Goal: Task Accomplishment & Management: Manage account settings

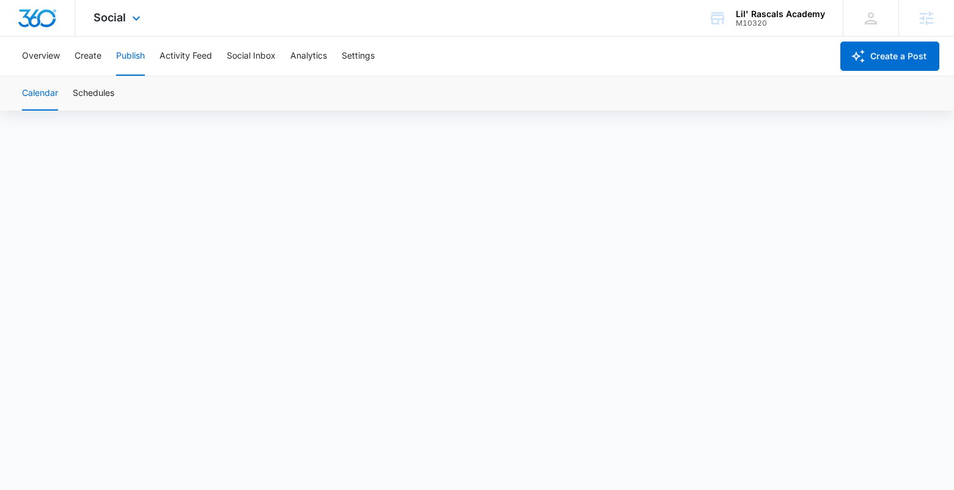
click at [32, 27] on div at bounding box center [37, 18] width 75 height 36
click at [33, 13] on img "Dashboard" at bounding box center [37, 18] width 39 height 18
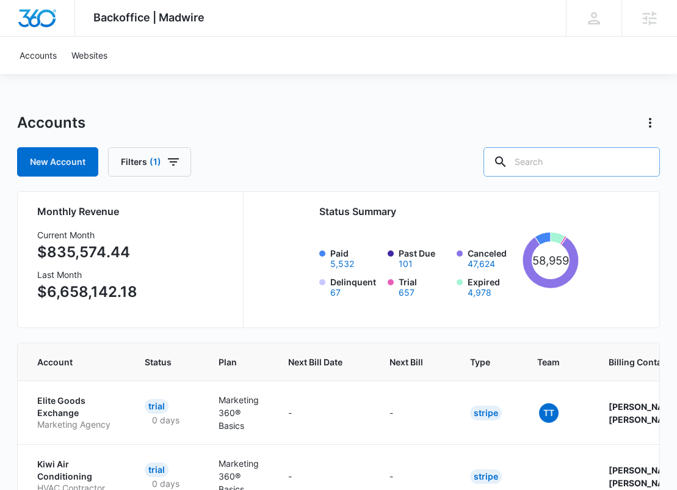
click at [602, 153] on input "text" at bounding box center [572, 161] width 177 height 29
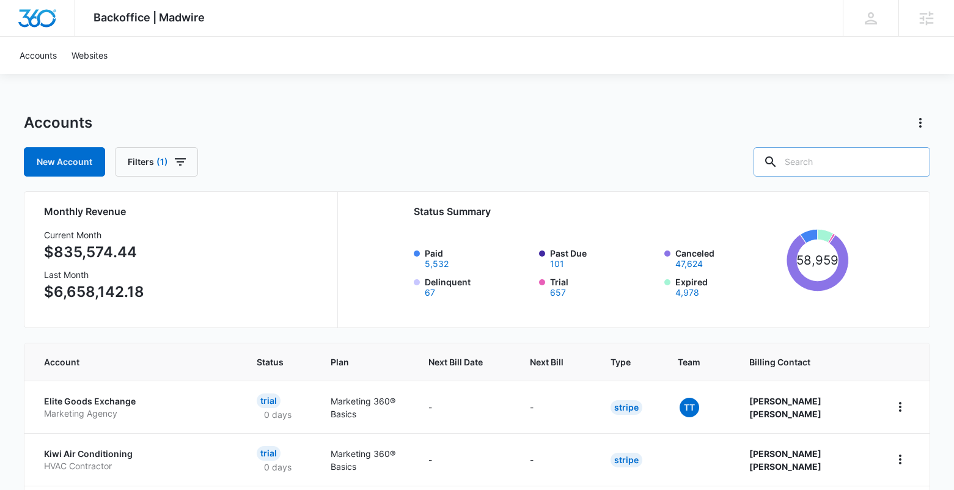
click at [686, 162] on input "text" at bounding box center [841, 161] width 177 height 29
type input "M337211"
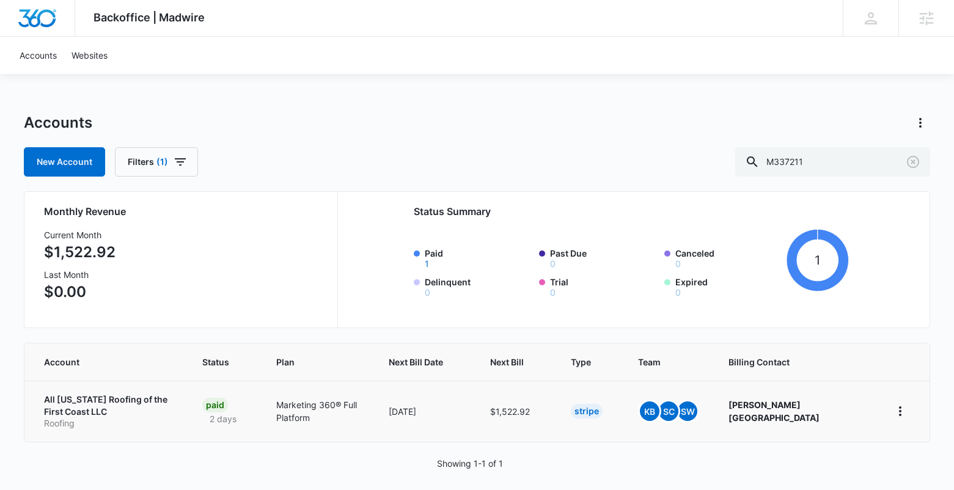
click at [161, 396] on p "All [US_STATE] Roofing of the First Coast LLC" at bounding box center [108, 405] width 129 height 24
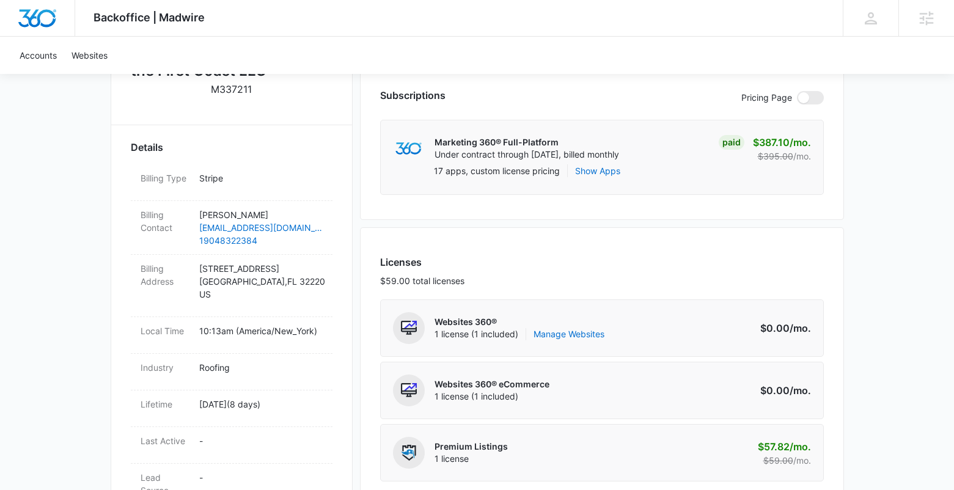
scroll to position [370, 0]
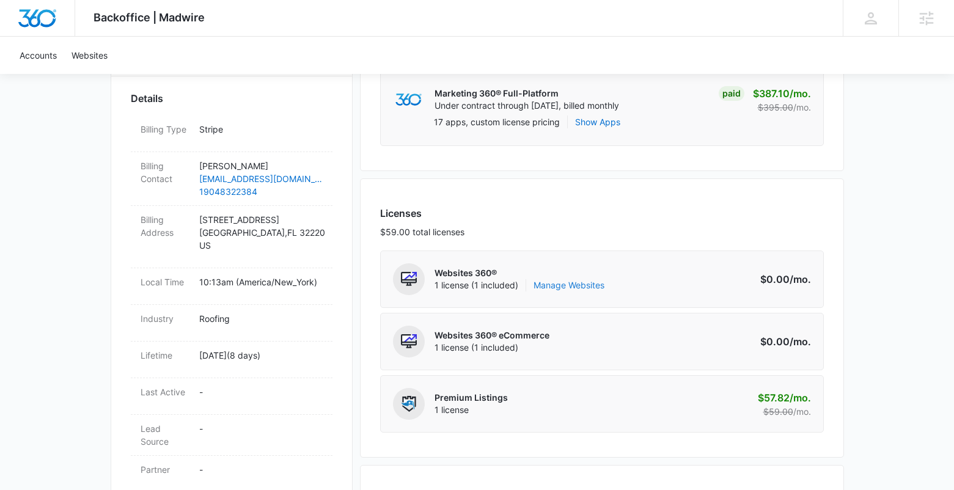
click at [583, 287] on link "Manage Websites" at bounding box center [568, 285] width 71 height 12
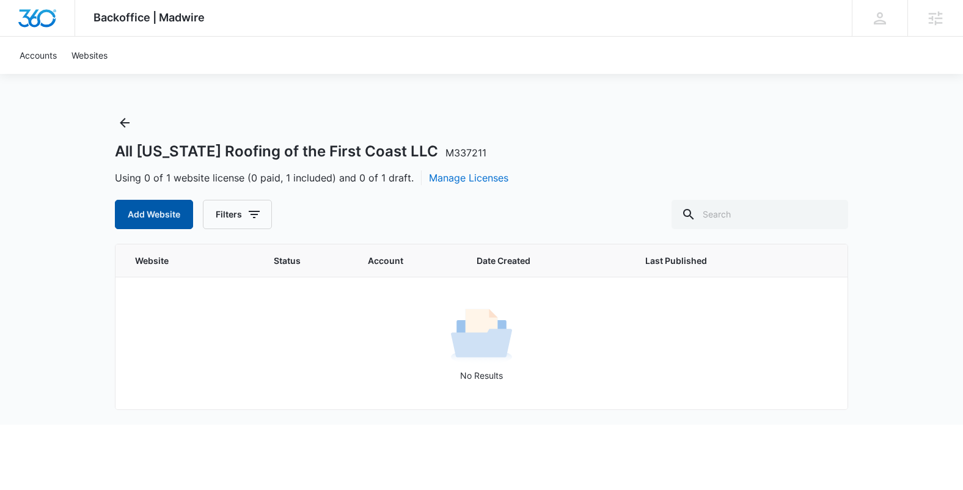
click at [153, 209] on button "Add Website" at bounding box center [154, 214] width 78 height 29
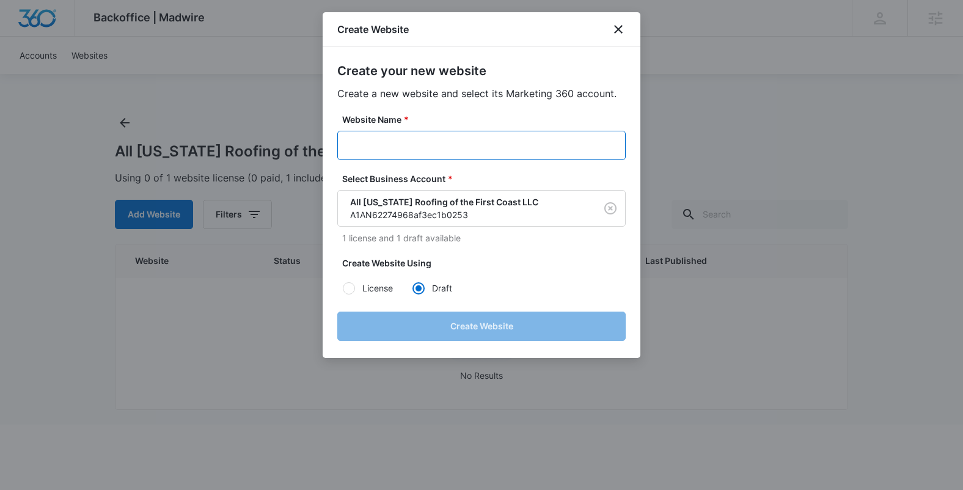
click at [501, 142] on input "Website Name *" at bounding box center [481, 145] width 288 height 29
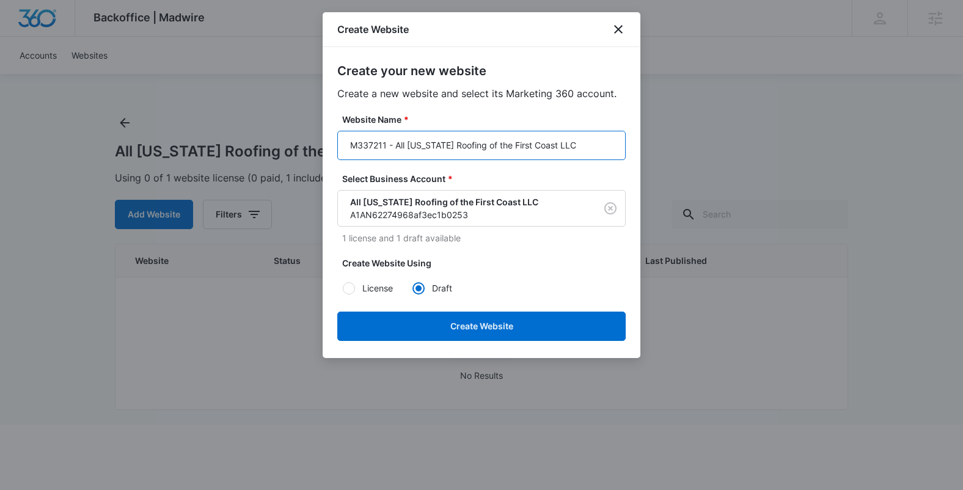
type input "M337211 - All Florida Roofing of the First Coast LLC"
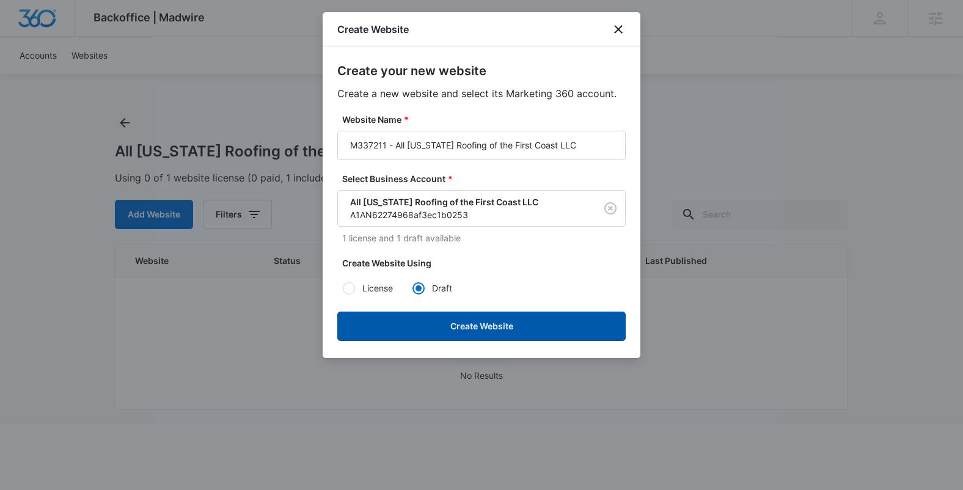
click at [568, 330] on button "Create Website" at bounding box center [481, 326] width 288 height 29
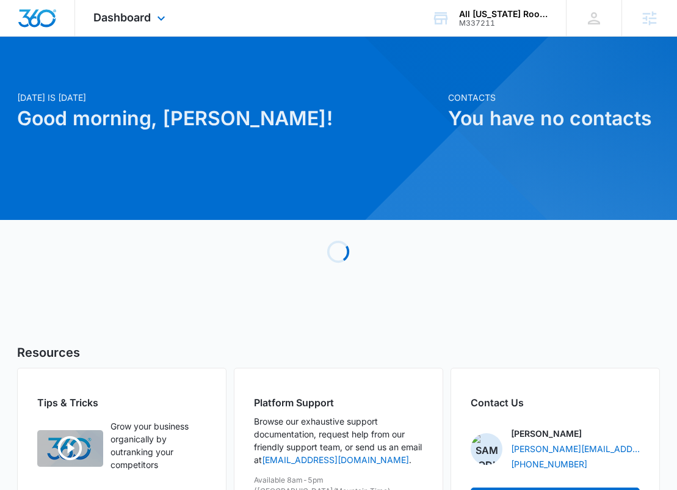
click at [132, 25] on div "Dashboard Apps Reputation Websites Forms CRM Email Social Content Ads Intellige…" at bounding box center [131, 18] width 112 height 36
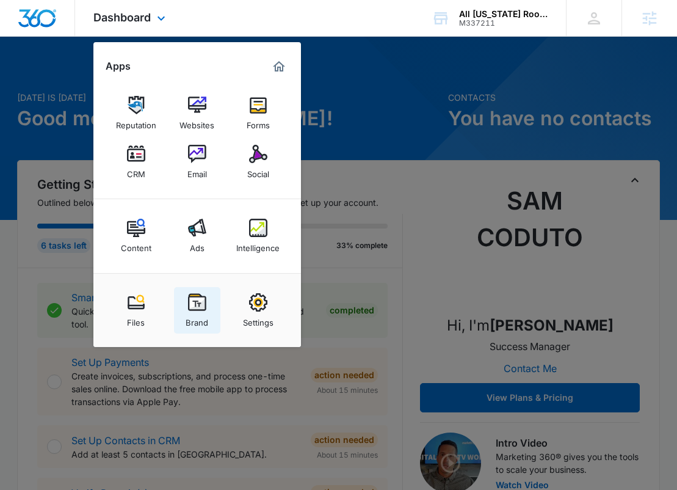
click at [204, 315] on div "Brand" at bounding box center [197, 320] width 23 height 16
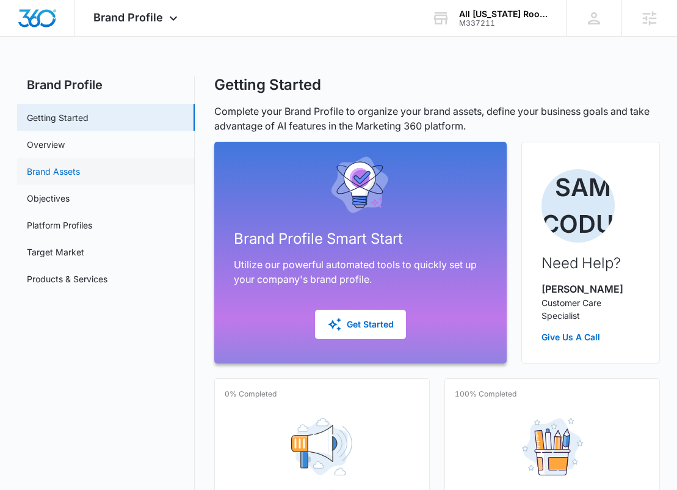
click at [53, 169] on link "Brand Assets" at bounding box center [53, 171] width 53 height 13
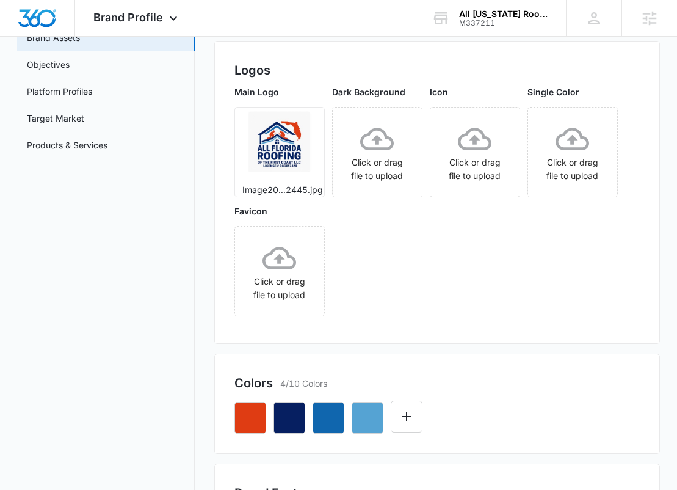
scroll to position [133, 0]
click at [249, 416] on icon "button" at bounding box center [250, 418] width 15 height 15
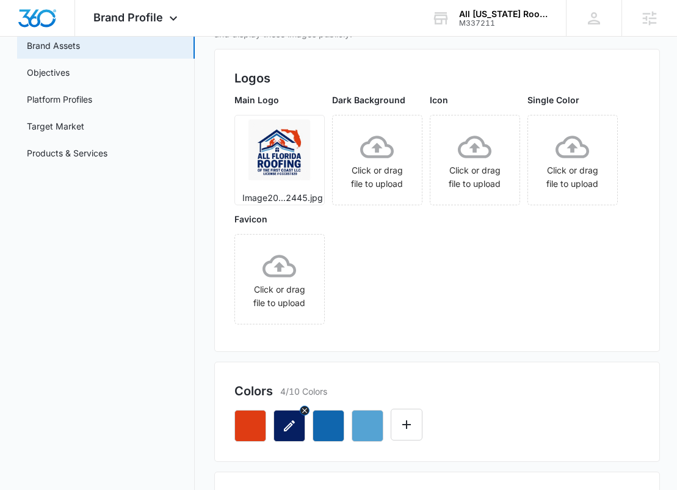
click at [294, 428] on icon "button" at bounding box center [289, 425] width 15 height 15
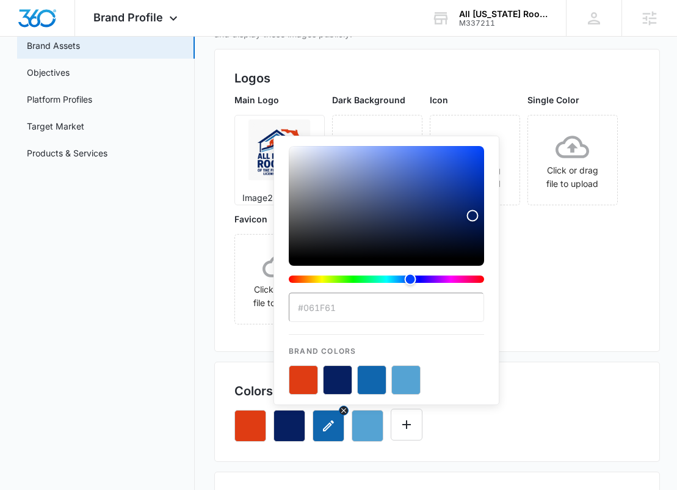
click at [334, 427] on icon "button" at bounding box center [328, 425] width 15 height 15
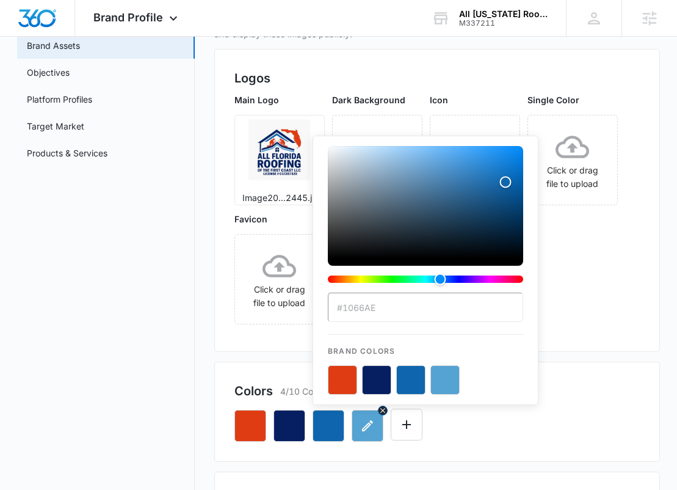
click at [370, 428] on icon "button" at bounding box center [367, 425] width 15 height 15
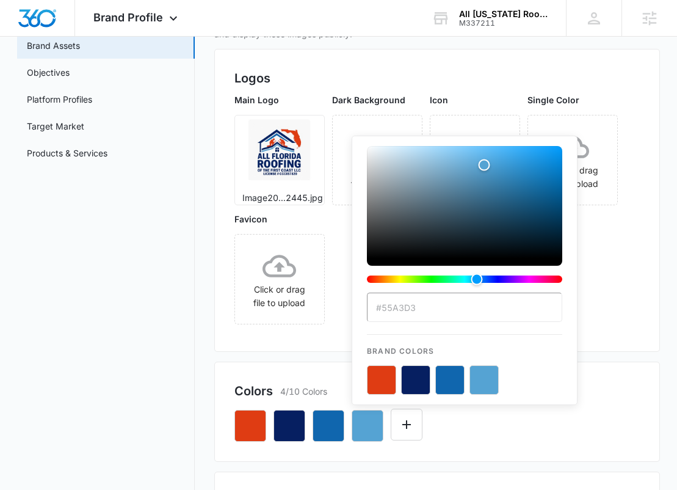
click at [481, 444] on div "Colors 4/10 Colors #55A3D3 Brand Colors" at bounding box center [437, 412] width 447 height 100
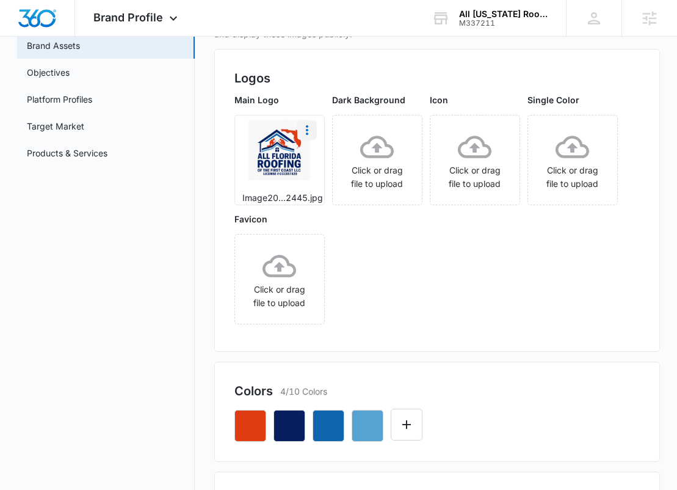
click at [310, 126] on icon "More" at bounding box center [307, 130] width 15 height 15
click at [330, 156] on button "Download" at bounding box center [340, 164] width 84 height 18
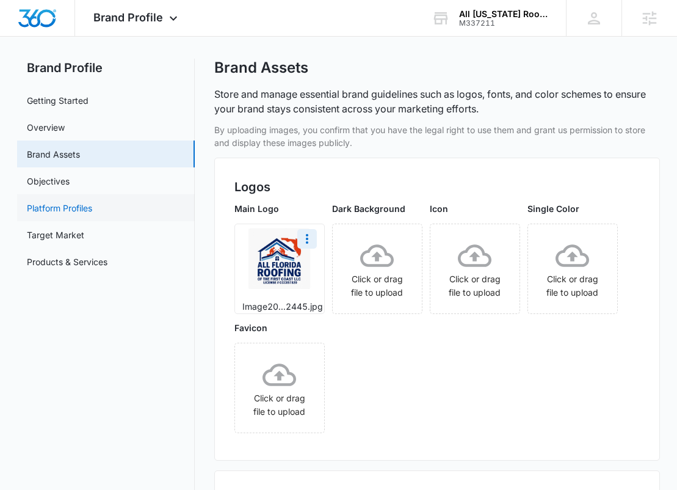
scroll to position [0, 0]
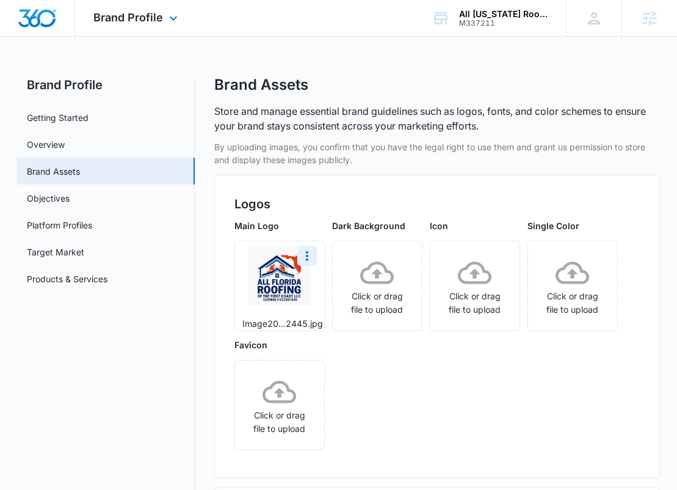
click at [147, 34] on div "Brand Profile Apps Reputation Websites Forms CRM Email Social Content Ads Intel…" at bounding box center [137, 18] width 124 height 36
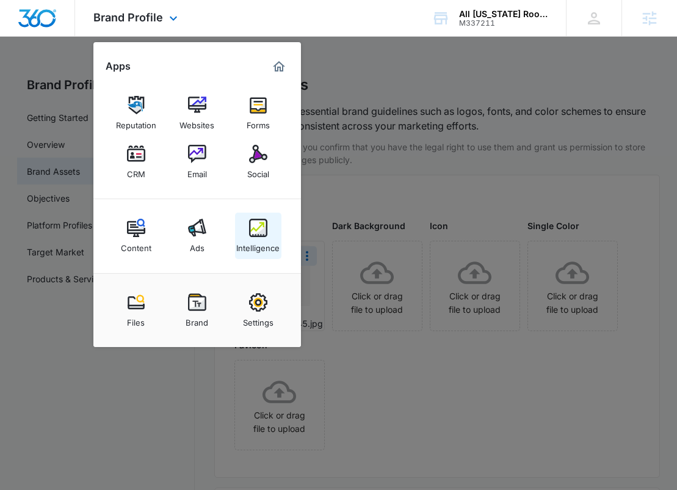
click at [253, 222] on img at bounding box center [258, 228] width 18 height 18
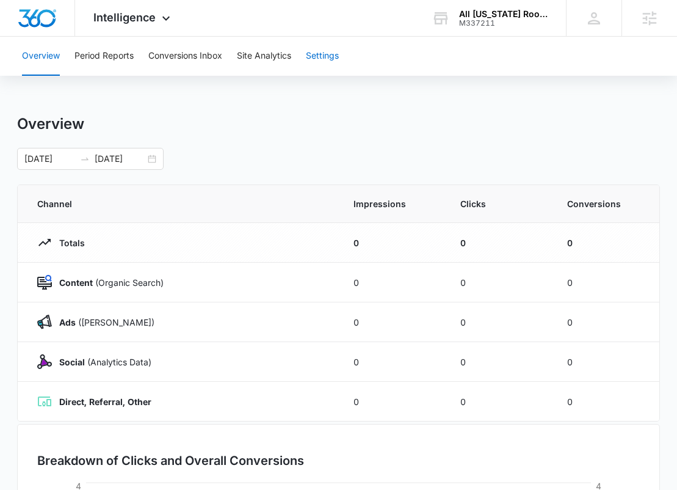
click at [323, 64] on button "Settings" at bounding box center [322, 56] width 33 height 39
